Goal: Navigation & Orientation: Find specific page/section

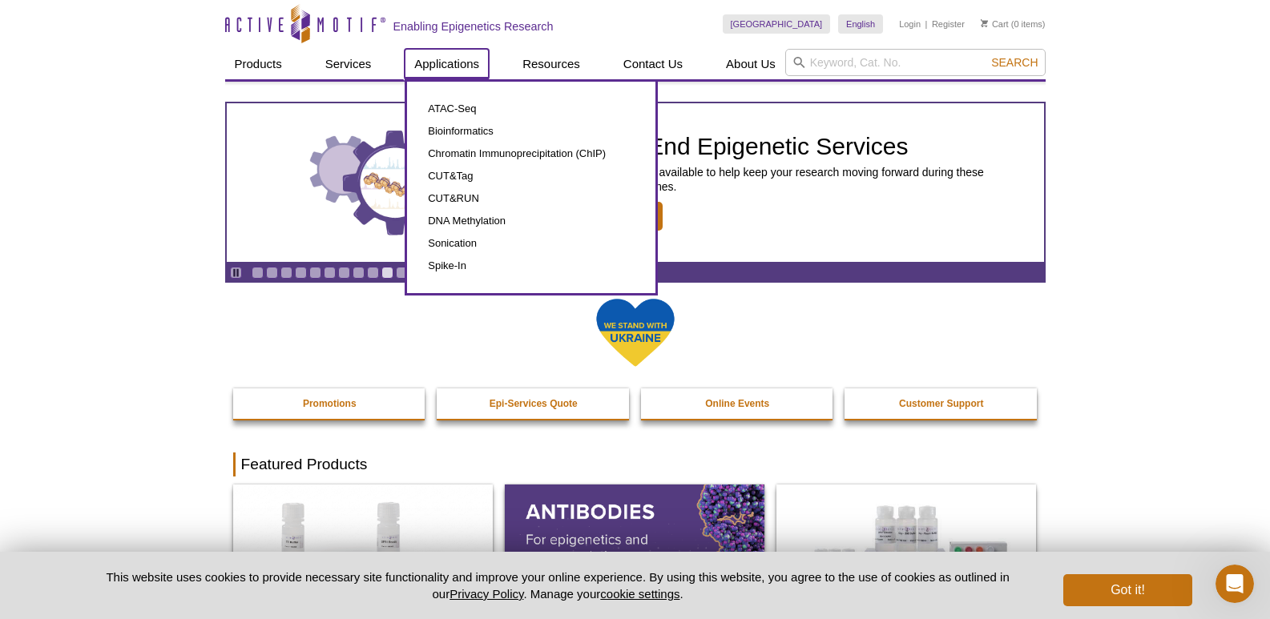
click at [449, 61] on link "Applications" at bounding box center [447, 64] width 84 height 30
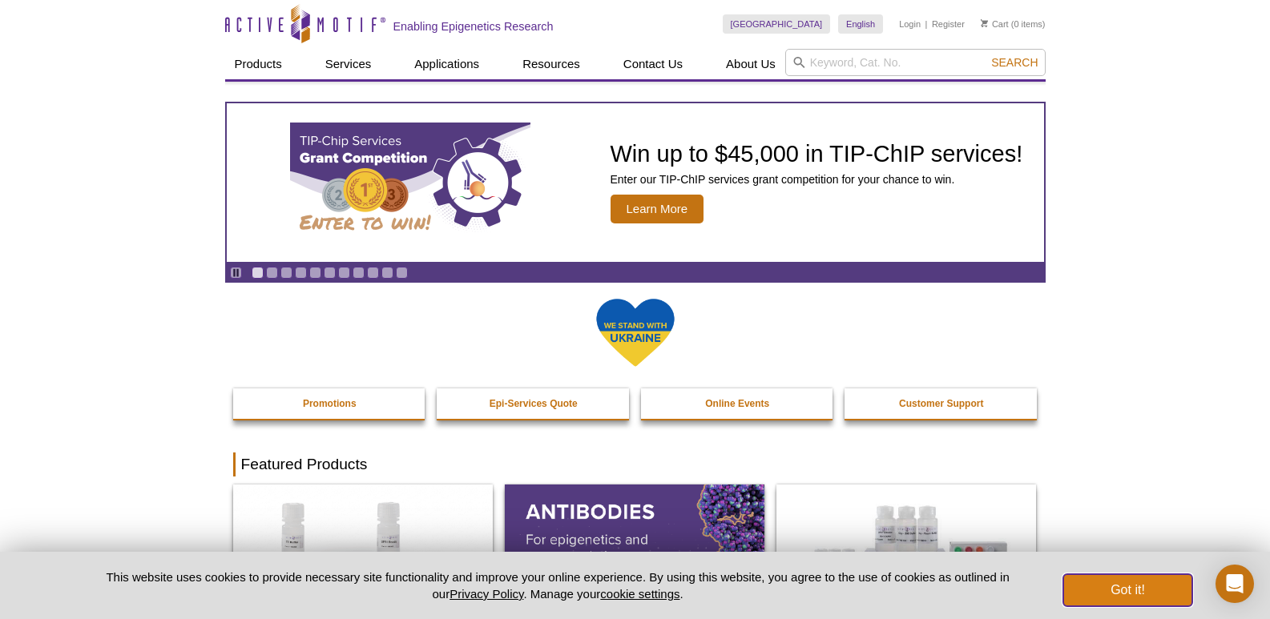
click at [1109, 585] on button "Got it!" at bounding box center [1127, 590] width 128 height 32
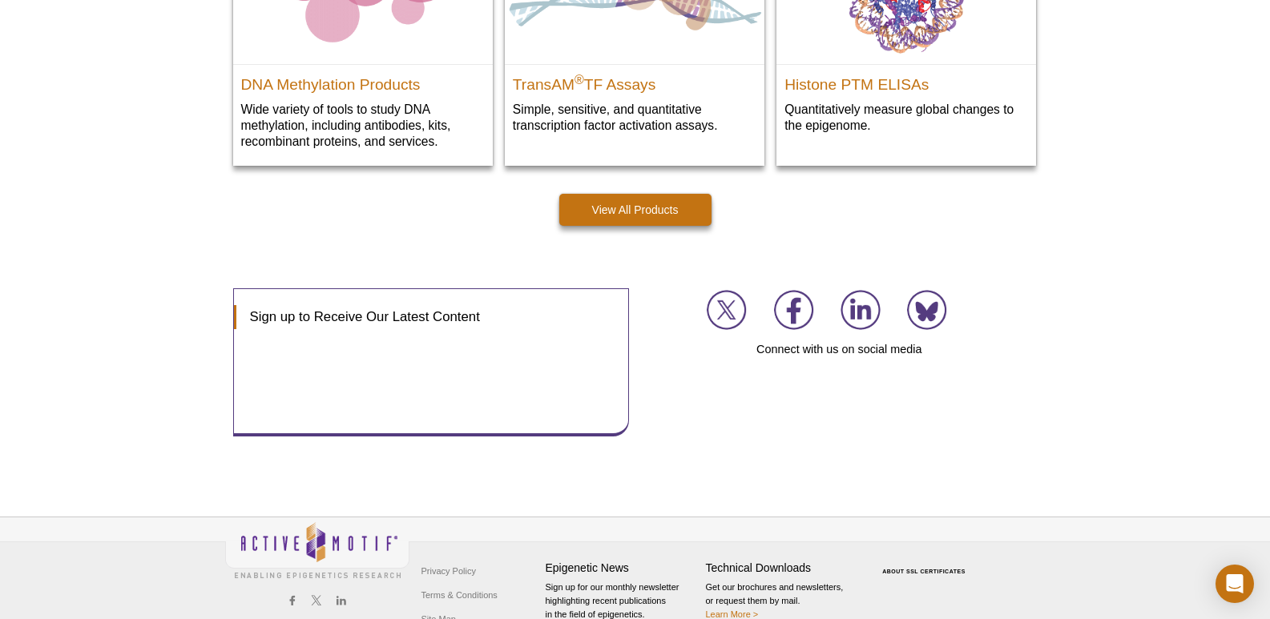
scroll to position [2405, 0]
